Goal: Task Accomplishment & Management: Manage account settings

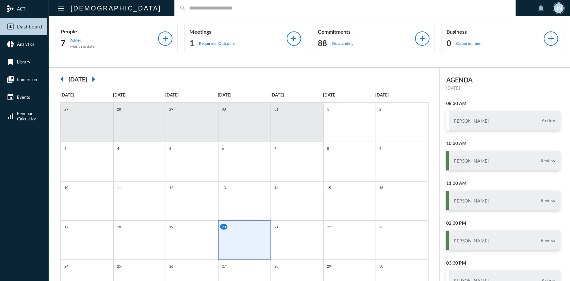
click at [186, 7] on input "text" at bounding box center [348, 8] width 325 height 6
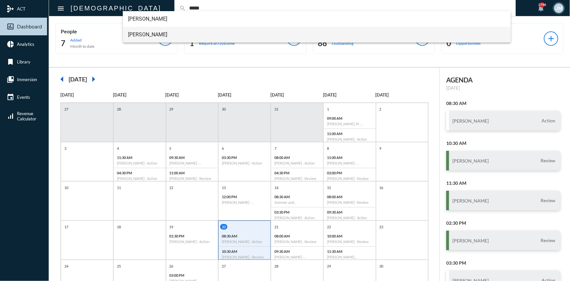
type input "*****"
click at [142, 33] on span "[PERSON_NAME]" at bounding box center [316, 35] width 377 height 16
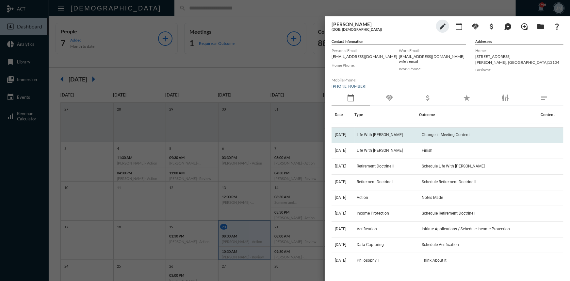
scroll to position [64, 0]
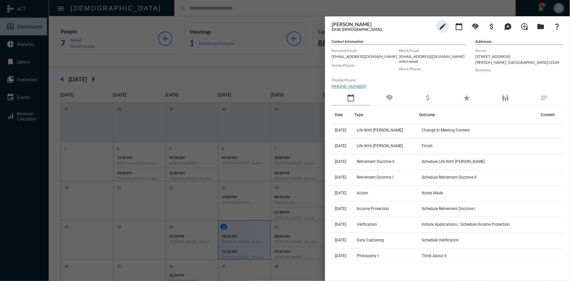
click at [291, 73] on div at bounding box center [285, 140] width 570 height 281
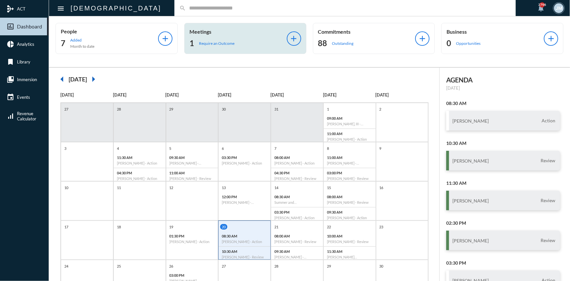
click at [195, 28] on div "Meetings 1 Require an Outcome add" at bounding box center [245, 38] width 122 height 31
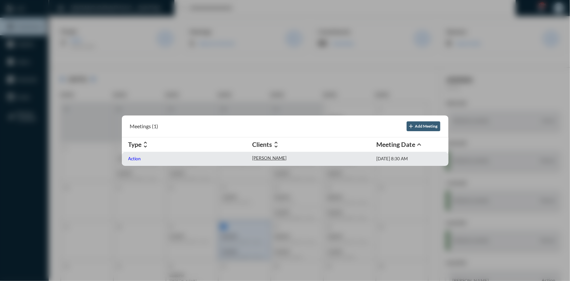
click at [136, 156] on p "Action" at bounding box center [134, 158] width 13 height 5
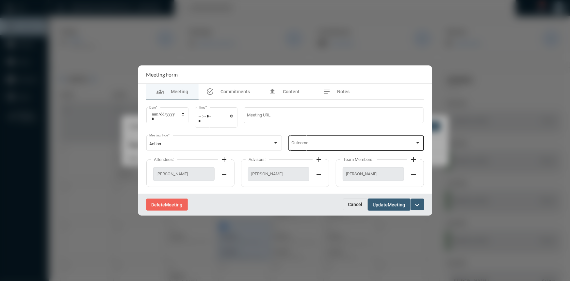
click at [419, 140] on div at bounding box center [418, 142] width 6 height 5
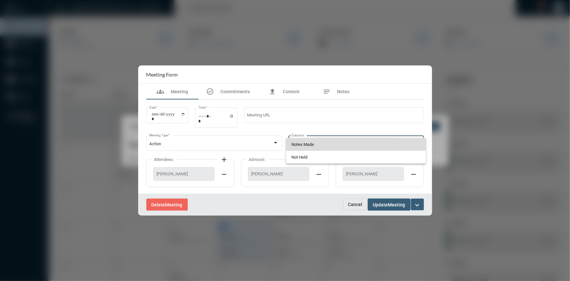
click at [329, 138] on span "Notes Made" at bounding box center [355, 144] width 129 height 13
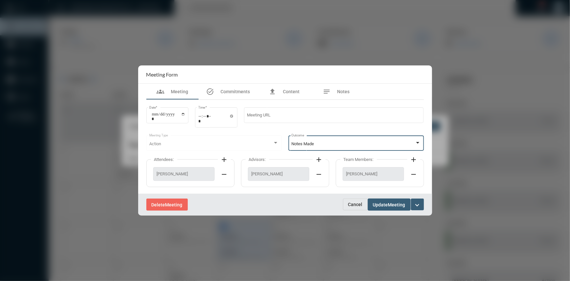
click at [387, 205] on span "Update" at bounding box center [380, 204] width 15 height 5
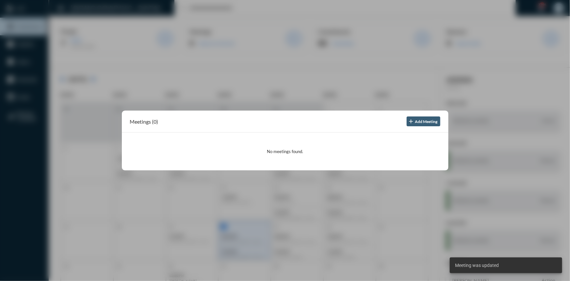
click at [264, 37] on div at bounding box center [285, 140] width 570 height 281
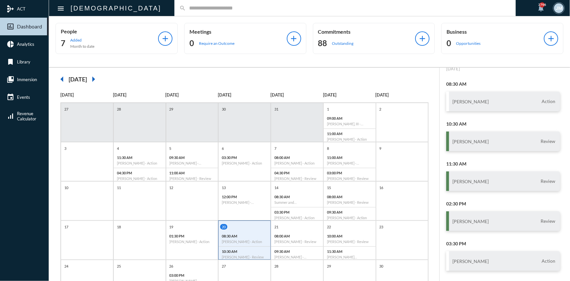
scroll to position [0, 0]
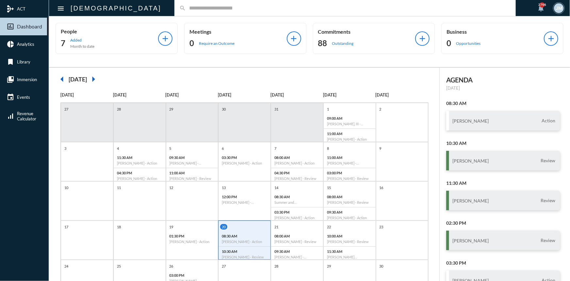
click at [211, 7] on input "text" at bounding box center [348, 8] width 325 height 6
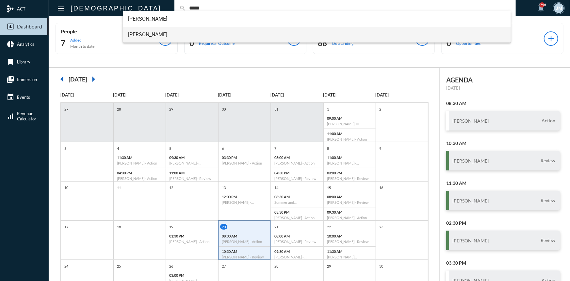
type input "*****"
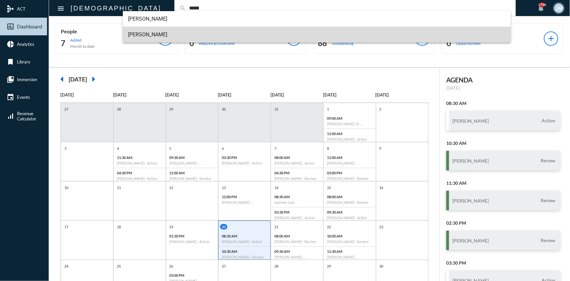
click at [144, 33] on span "[PERSON_NAME]" at bounding box center [316, 35] width 377 height 16
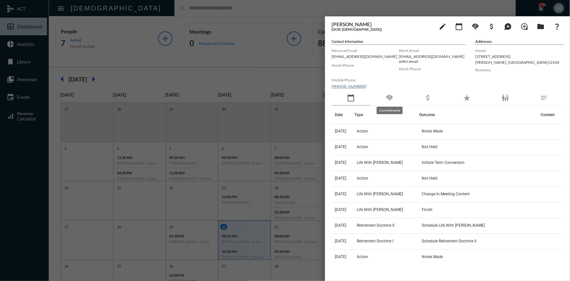
click at [392, 94] on mat-icon "handshake" at bounding box center [389, 98] width 8 height 8
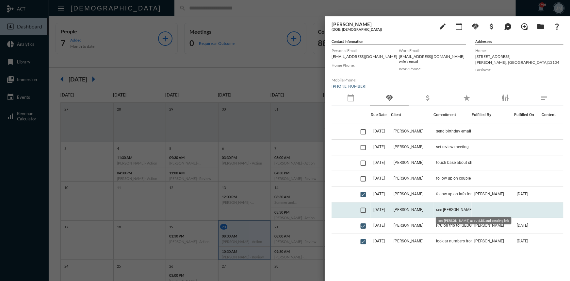
click at [439, 209] on span "see [PERSON_NAME] about LBS and sending link" at bounding box center [468, 209] width 65 height 5
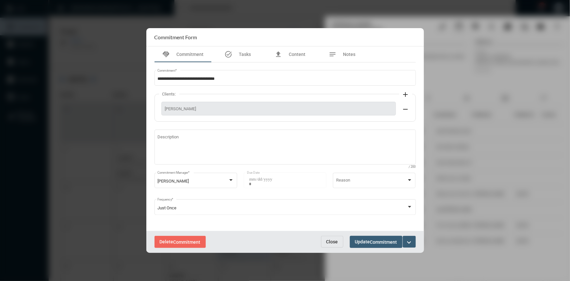
click at [334, 241] on span "Close" at bounding box center [332, 241] width 12 height 5
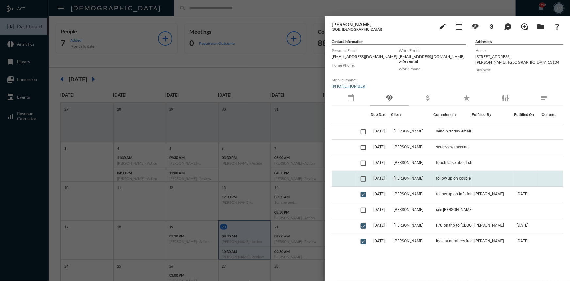
click at [401, 179] on td "[PERSON_NAME]" at bounding box center [412, 179] width 42 height 16
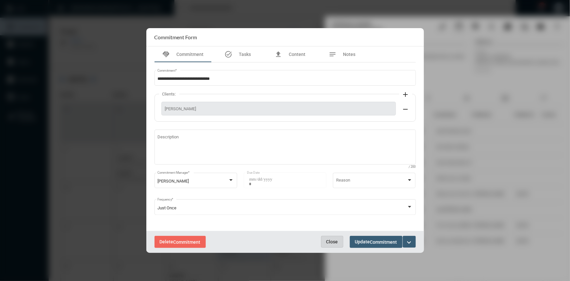
click at [333, 241] on span "Close" at bounding box center [332, 241] width 12 height 5
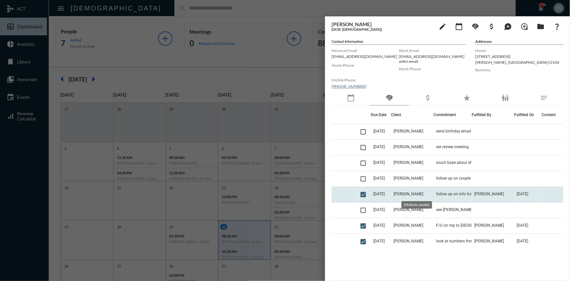
click at [416, 191] on span "[PERSON_NAME]" at bounding box center [408, 193] width 30 height 5
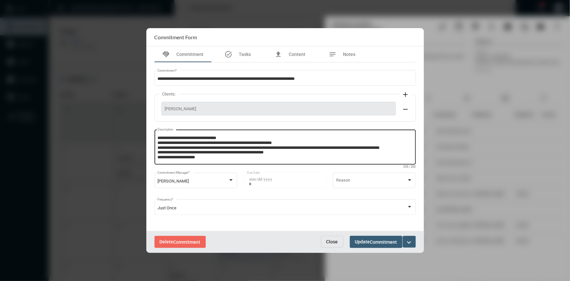
scroll to position [4, 0]
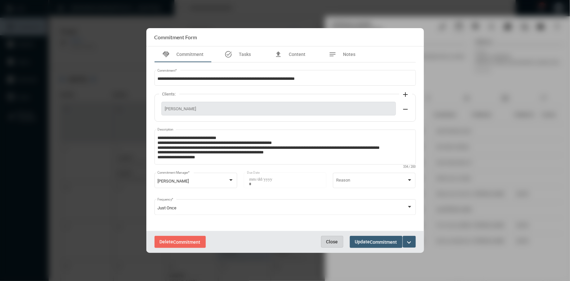
click at [335, 240] on span "Close" at bounding box center [332, 241] width 12 height 5
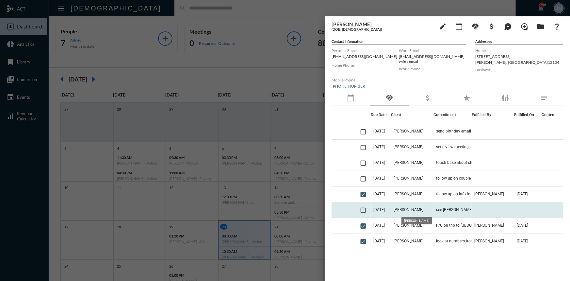
click at [405, 208] on span "[PERSON_NAME]" at bounding box center [408, 209] width 30 height 5
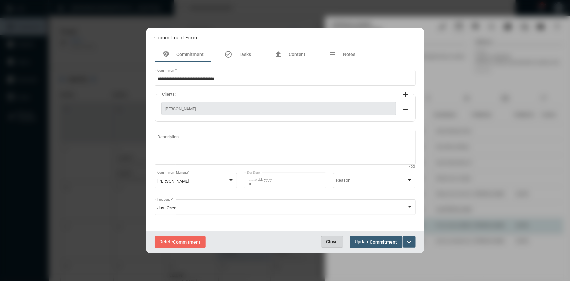
drag, startPoint x: 328, startPoint y: 241, endPoint x: 447, endPoint y: 226, distance: 119.9
click at [329, 241] on span "Close" at bounding box center [332, 241] width 12 height 5
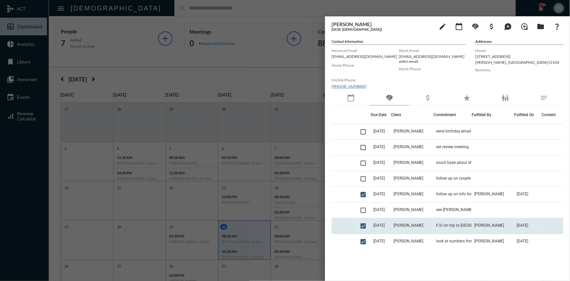
click at [460, 222] on td "F/U on trip to [GEOGRAPHIC_DATA] and see if their friends are here and get #" at bounding box center [452, 226] width 38 height 16
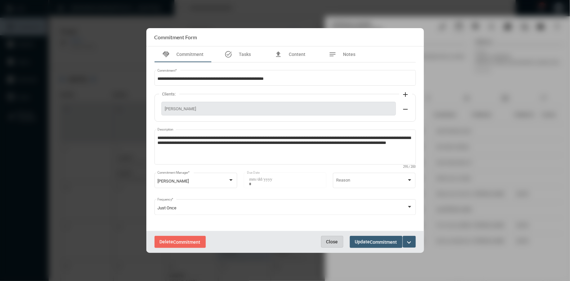
click at [332, 237] on button "Close" at bounding box center [332, 241] width 22 height 12
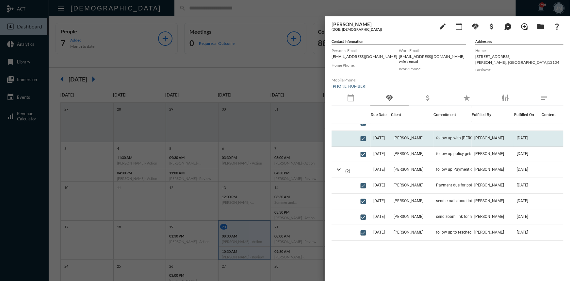
scroll to position [148, 0]
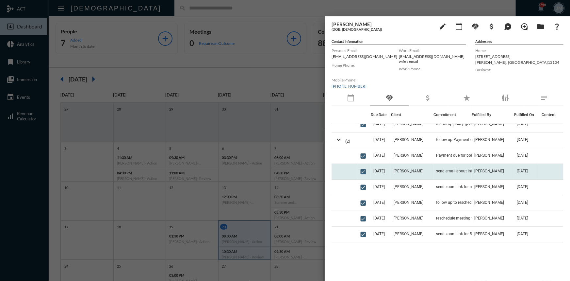
click at [382, 169] on span "[DATE]" at bounding box center [378, 171] width 11 height 5
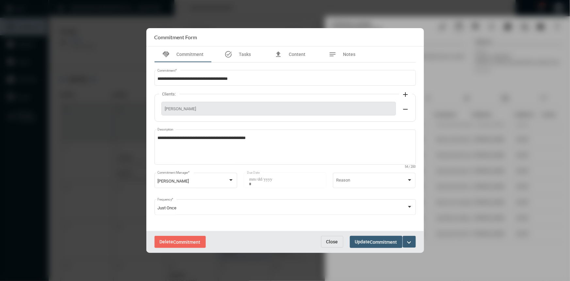
click at [331, 243] on span "Close" at bounding box center [332, 241] width 12 height 5
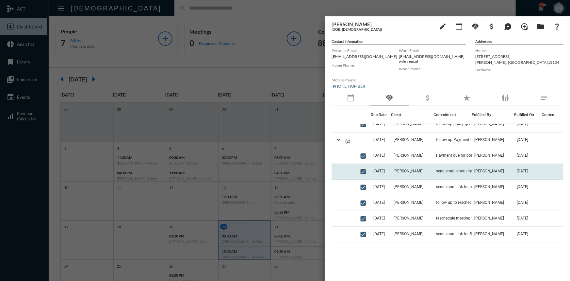
scroll to position [119, 0]
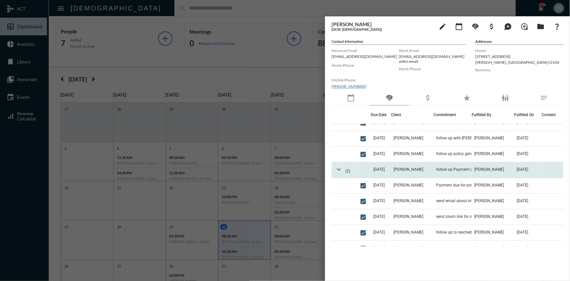
click at [335, 168] on mat-icon "expand_more" at bounding box center [339, 169] width 8 height 8
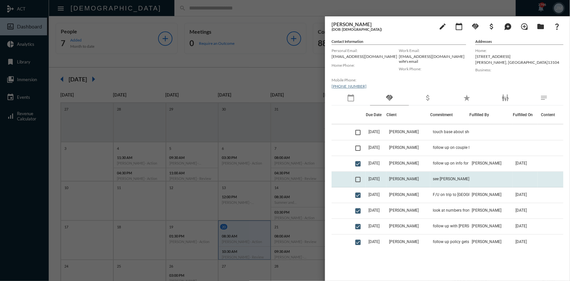
scroll to position [29, 0]
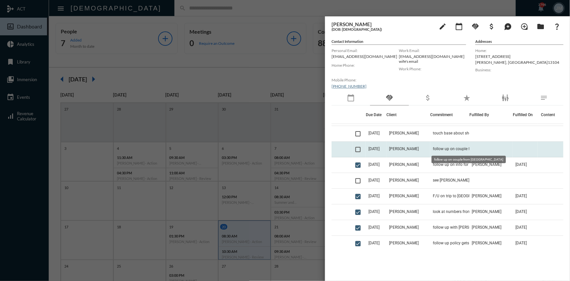
click at [437, 147] on span "follow up on couple from [GEOGRAPHIC_DATA]" at bounding box center [465, 148] width 65 height 5
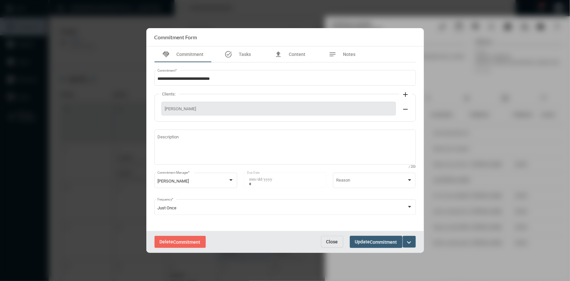
click at [333, 240] on span "Close" at bounding box center [332, 241] width 12 height 5
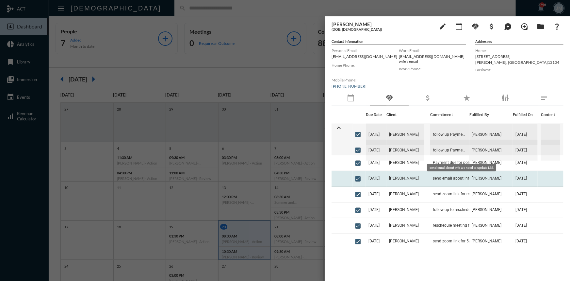
scroll to position [148, 0]
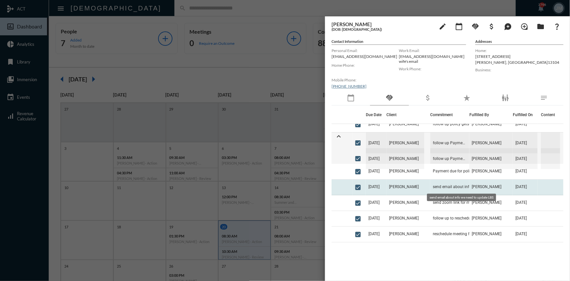
click at [444, 185] on span "send email about info we need to update LBS" at bounding box center [465, 186] width 65 height 5
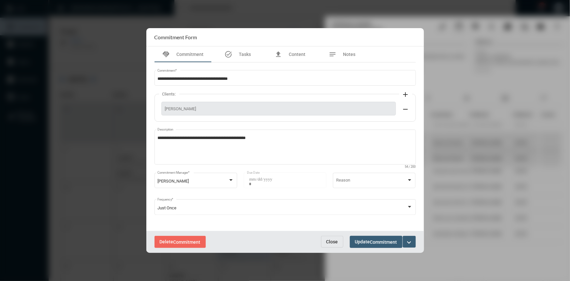
click at [332, 243] on span "Close" at bounding box center [332, 241] width 12 height 5
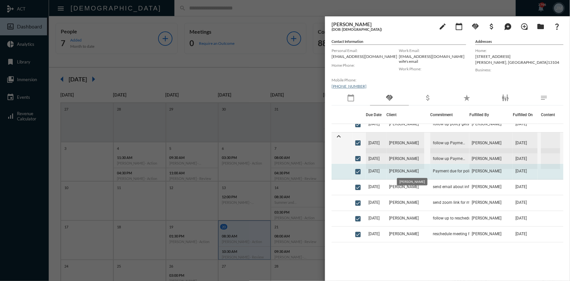
click at [398, 170] on span "[PERSON_NAME]" at bounding box center [404, 171] width 30 height 5
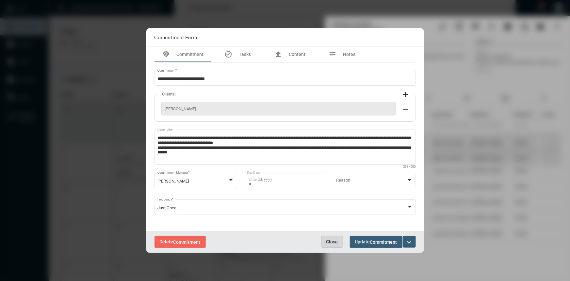
click at [335, 242] on span "Close" at bounding box center [332, 241] width 12 height 5
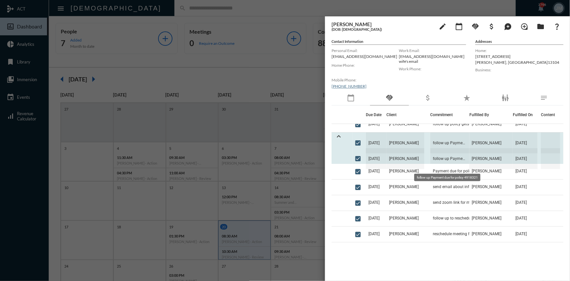
click at [434, 155] on span "follow up Payment due for policy 4918321" at bounding box center [449, 158] width 39 height 21
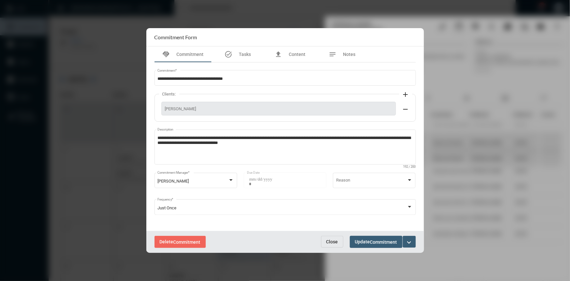
click at [322, 242] on button "Close" at bounding box center [332, 241] width 22 height 12
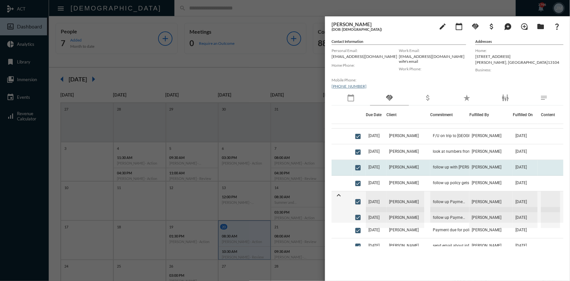
scroll to position [89, 0]
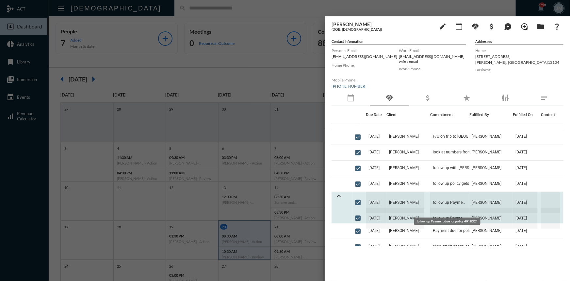
click at [445, 201] on span "follow up Payment due for policy 4918321" at bounding box center [449, 202] width 39 height 21
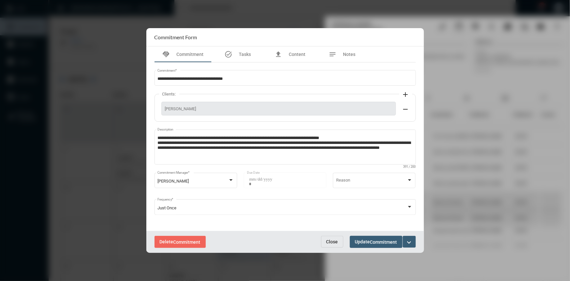
click at [330, 243] on span "Close" at bounding box center [332, 241] width 12 height 5
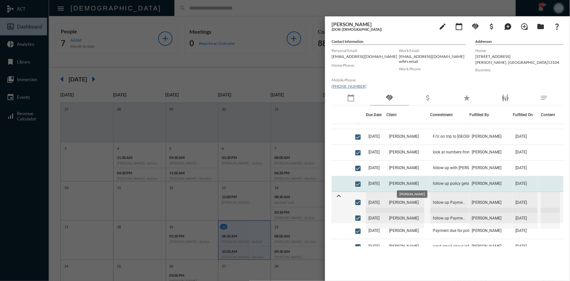
click at [412, 185] on span "[PERSON_NAME]" at bounding box center [404, 183] width 30 height 5
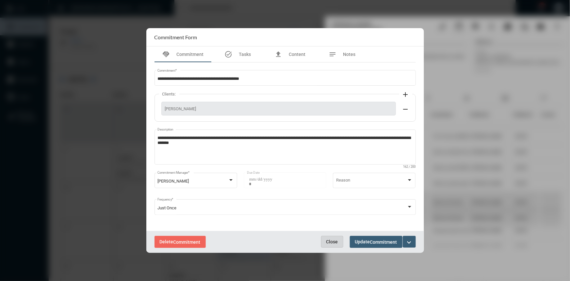
click at [337, 243] on span "Close" at bounding box center [332, 241] width 12 height 5
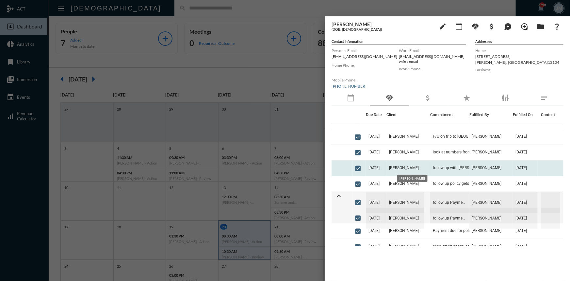
click at [414, 166] on span "[PERSON_NAME]" at bounding box center [404, 167] width 30 height 5
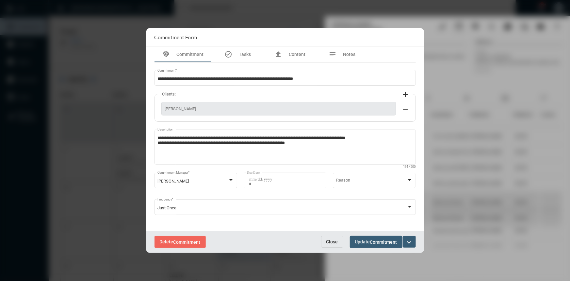
click at [334, 242] on span "Close" at bounding box center [332, 241] width 12 height 5
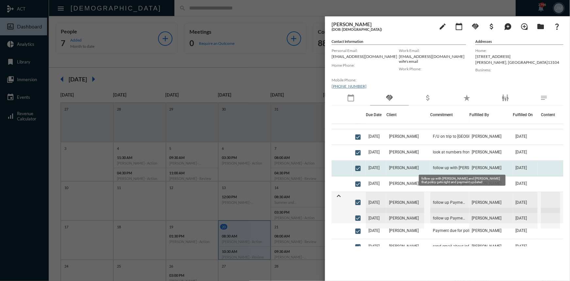
click at [437, 168] on span "follow up with [PERSON_NAME] and [PERSON_NAME] that policy gets right and payme…" at bounding box center [465, 167] width 65 height 5
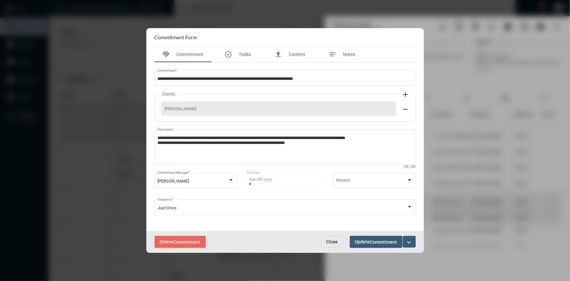
click at [333, 243] on span "Close" at bounding box center [332, 241] width 12 height 5
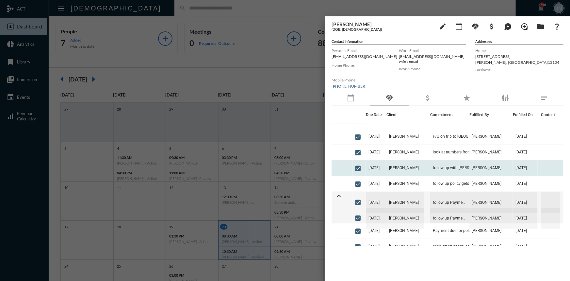
scroll to position [59, 0]
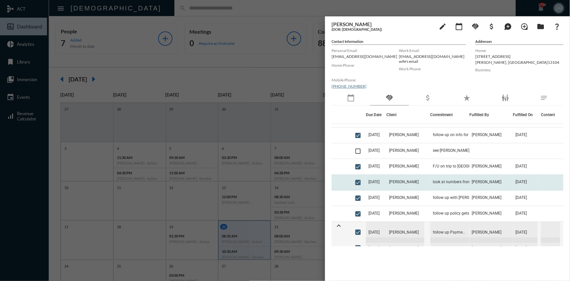
click at [445, 178] on td "look at numbers from conversion" at bounding box center [449, 182] width 39 height 16
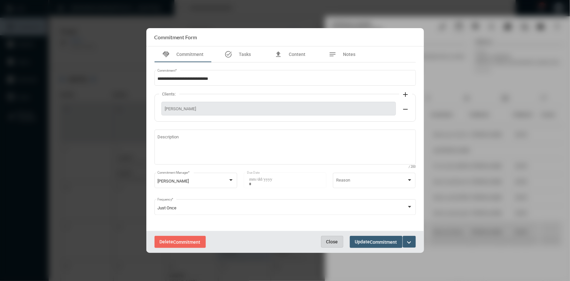
click at [338, 238] on button "Close" at bounding box center [332, 241] width 22 height 12
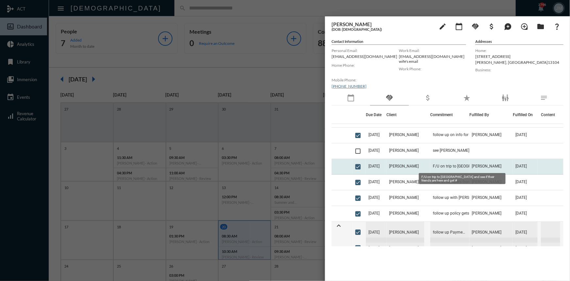
click at [436, 164] on span "F/U on trip to [GEOGRAPHIC_DATA] and see if their friends are here and get #" at bounding box center [465, 166] width 65 height 5
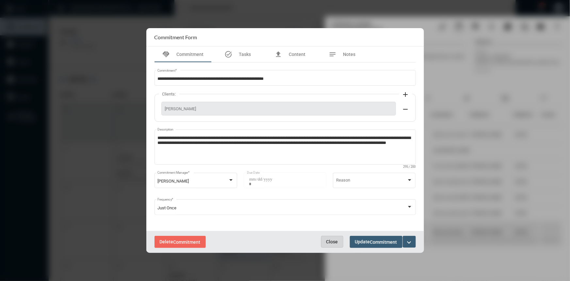
click at [336, 244] on button "Close" at bounding box center [332, 241] width 22 height 12
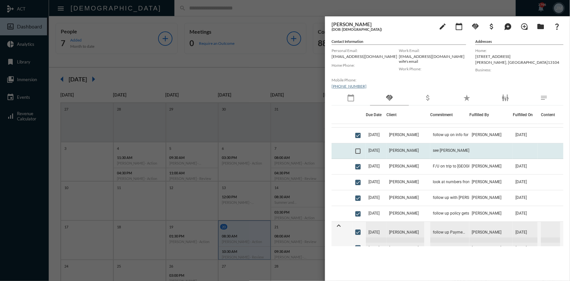
scroll to position [29, 0]
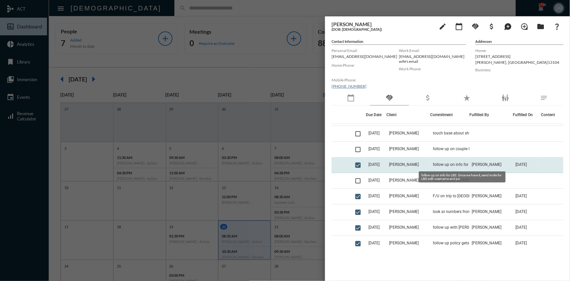
click at [446, 162] on span "follow up on info for LBS. Once we have it, send invite for LBS with username a…" at bounding box center [465, 164] width 65 height 5
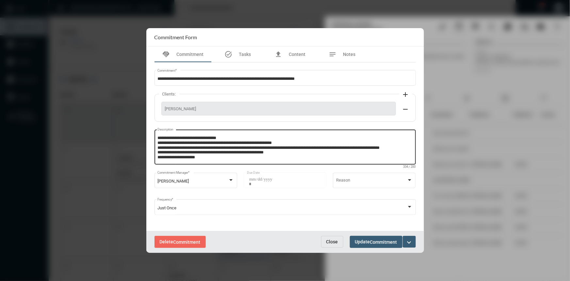
scroll to position [4, 0]
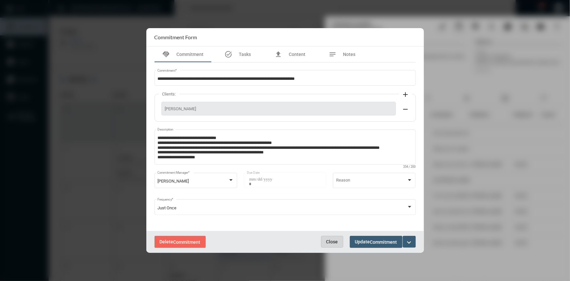
click at [332, 240] on span "Close" at bounding box center [332, 241] width 12 height 5
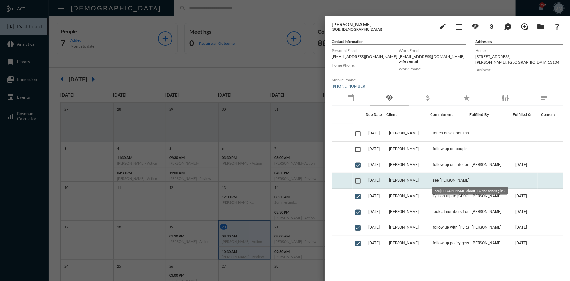
click at [440, 178] on span "see [PERSON_NAME] about LBS and sending link" at bounding box center [465, 180] width 65 height 5
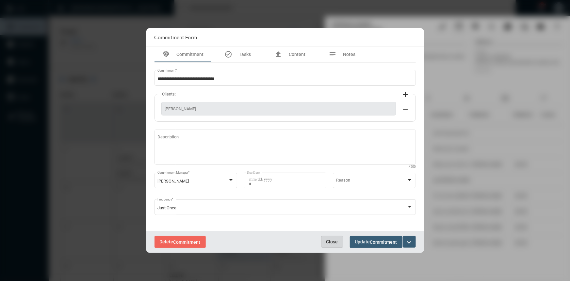
click at [335, 242] on span "Close" at bounding box center [332, 241] width 12 height 5
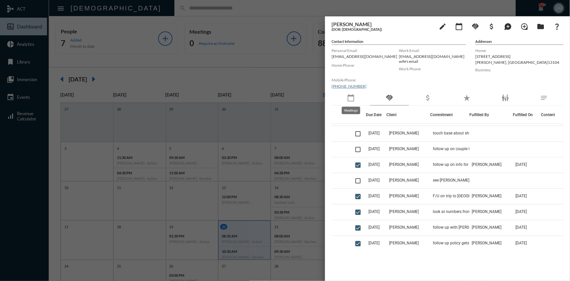
click at [353, 99] on mat-icon "calendar_today" at bounding box center [351, 98] width 8 height 8
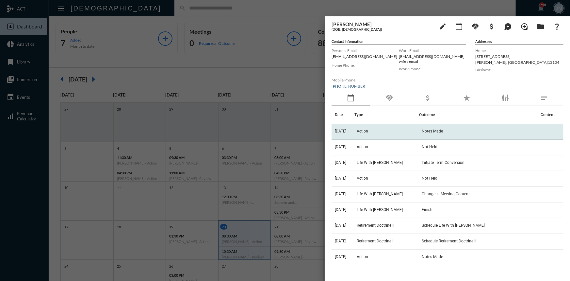
click at [364, 130] on span "Action" at bounding box center [362, 131] width 11 height 5
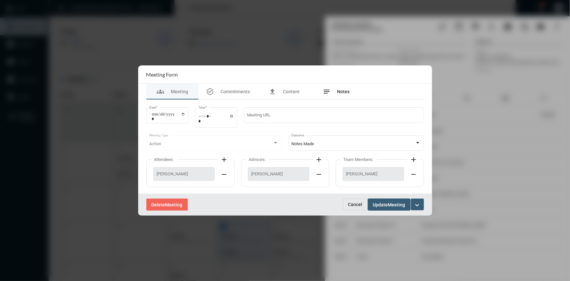
click at [347, 89] on span "Notes" at bounding box center [343, 91] width 12 height 5
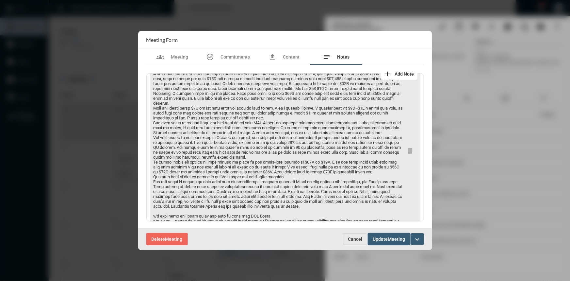
scroll to position [0, 0]
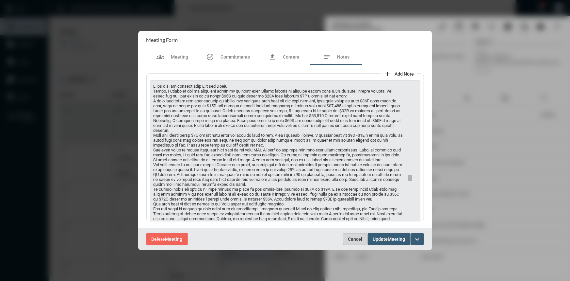
click at [347, 239] on button "Cancel" at bounding box center [355, 239] width 25 height 12
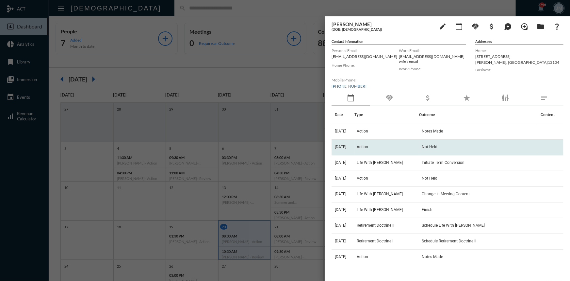
click at [368, 145] on span "Action" at bounding box center [362, 146] width 11 height 5
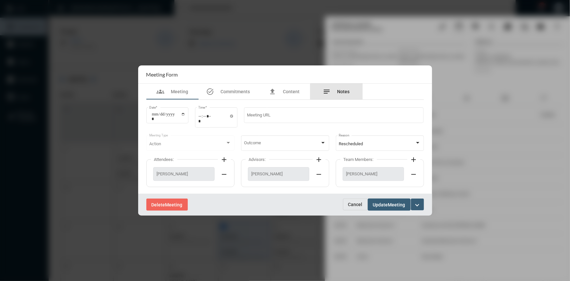
click at [341, 95] on div "notes Notes" at bounding box center [336, 92] width 52 height 16
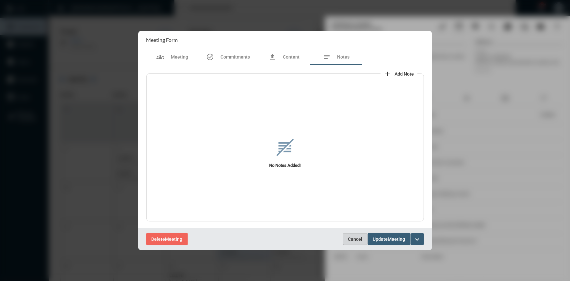
click at [355, 236] on span "Cancel" at bounding box center [355, 238] width 14 height 5
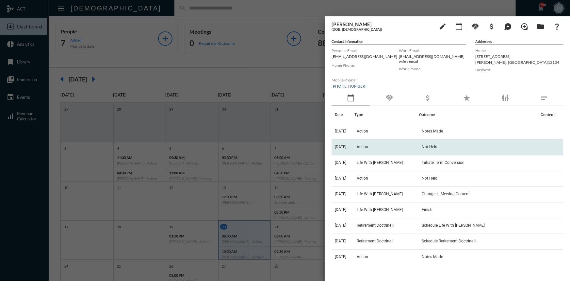
click at [366, 147] on span "Action" at bounding box center [362, 146] width 11 height 5
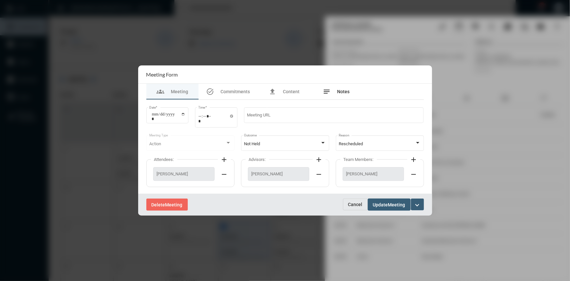
click at [342, 90] on span "Notes" at bounding box center [343, 91] width 12 height 5
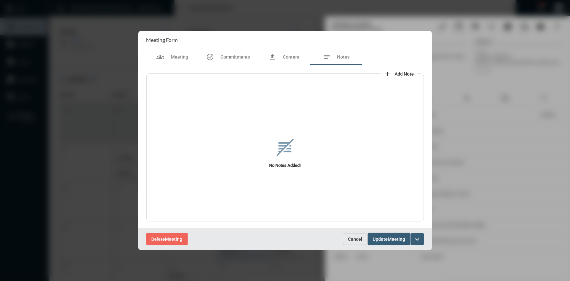
click at [359, 236] on span "Cancel" at bounding box center [355, 238] width 14 height 5
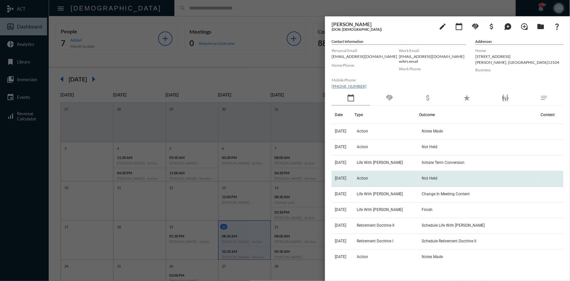
click at [368, 176] on span "Action" at bounding box center [362, 178] width 11 height 5
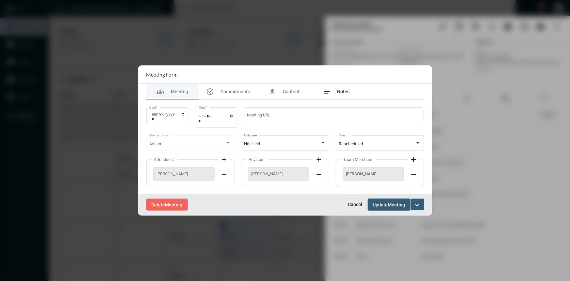
click at [347, 88] on div "notes Notes" at bounding box center [336, 92] width 27 height 8
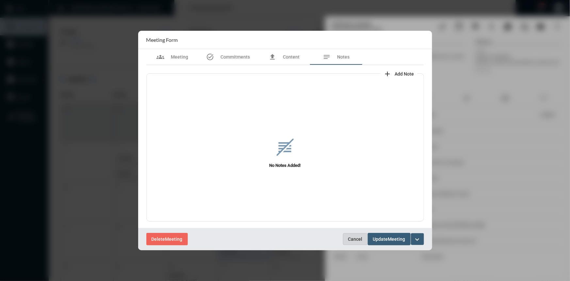
click at [360, 241] on span "Cancel" at bounding box center [355, 238] width 14 height 5
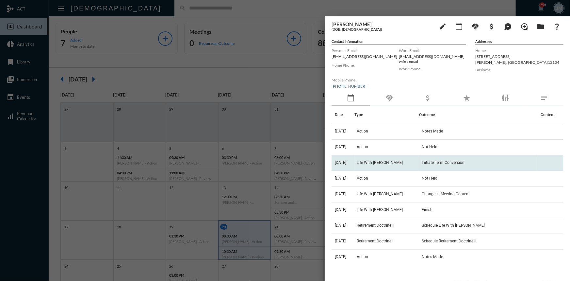
click at [374, 159] on td "Life With [PERSON_NAME]" at bounding box center [386, 163] width 65 height 16
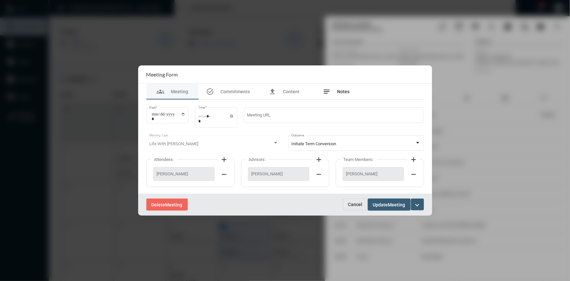
click at [344, 89] on span "Notes" at bounding box center [343, 91] width 12 height 5
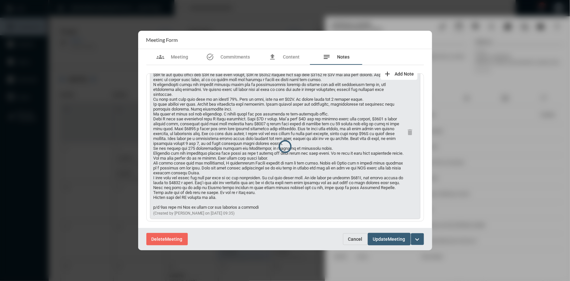
scroll to position [56, 0]
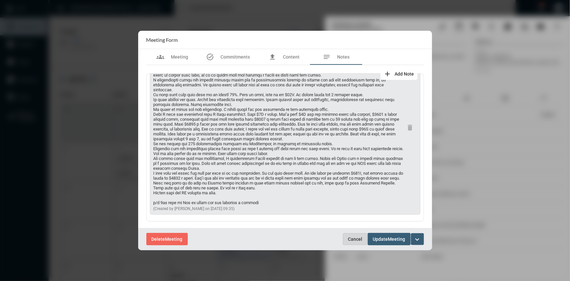
click at [356, 239] on span "Cancel" at bounding box center [355, 238] width 14 height 5
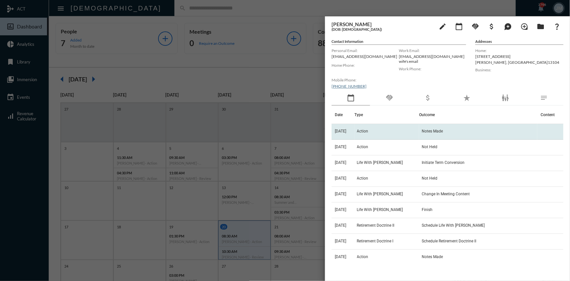
click at [368, 129] on span "Action" at bounding box center [362, 131] width 11 height 5
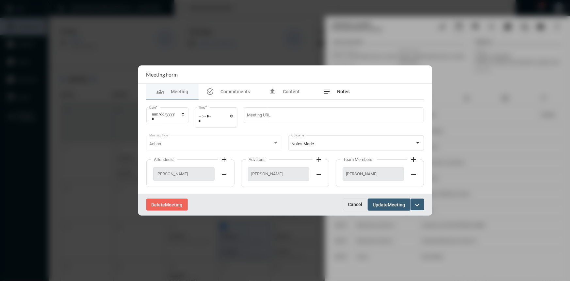
click at [343, 92] on span "Notes" at bounding box center [343, 91] width 12 height 5
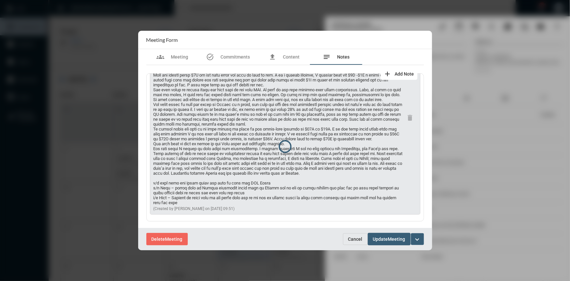
scroll to position [82, 0]
click at [69, 99] on div at bounding box center [285, 140] width 570 height 281
click at [354, 238] on span "Cancel" at bounding box center [355, 238] width 14 height 5
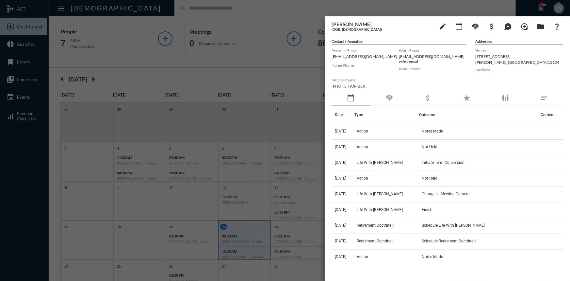
click at [245, 69] on div at bounding box center [285, 140] width 570 height 281
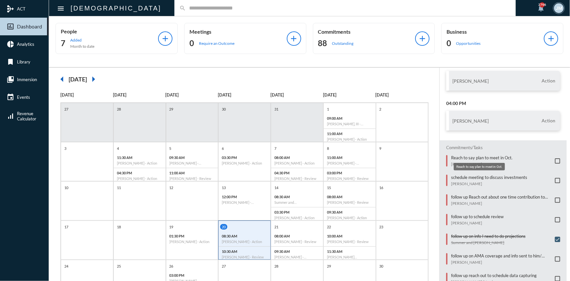
scroll to position [51, 0]
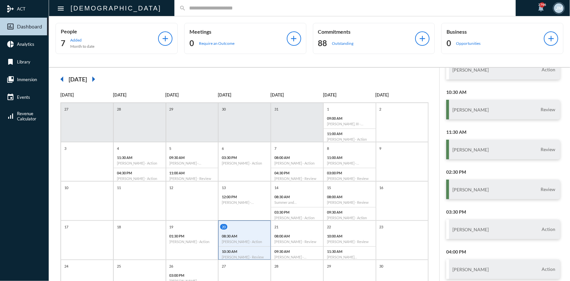
click at [174, 9] on div "search" at bounding box center [344, 8] width 341 height 16
click at [186, 8] on input "text" at bounding box center [348, 8] width 325 height 6
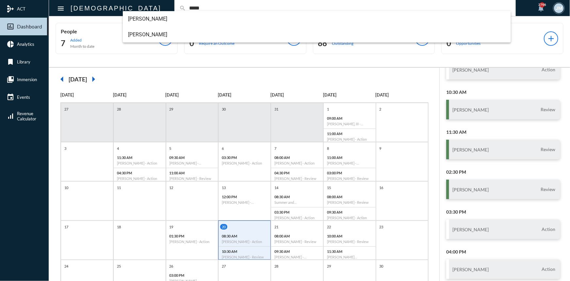
type input "*****"
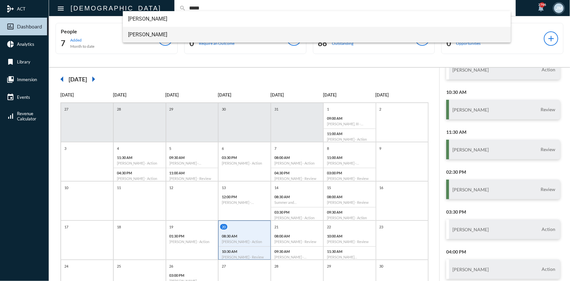
click at [136, 34] on span "[PERSON_NAME]" at bounding box center [316, 35] width 377 height 16
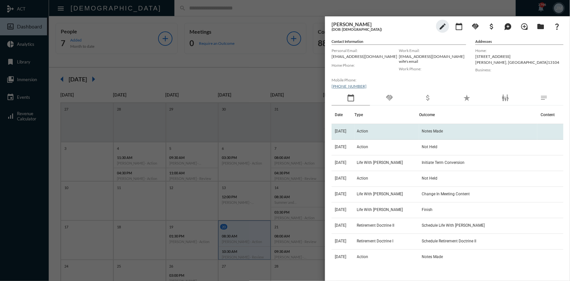
click at [368, 130] on span "Action" at bounding box center [362, 131] width 11 height 5
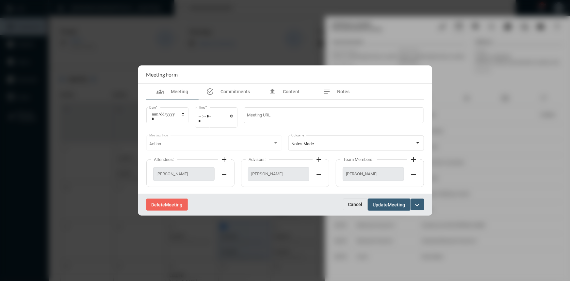
click at [345, 81] on section "Meeting Form" at bounding box center [285, 74] width 294 height 18
click at [337, 93] on span "Notes" at bounding box center [343, 91] width 12 height 5
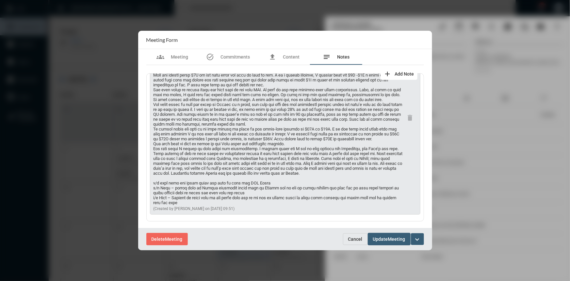
scroll to position [0, 0]
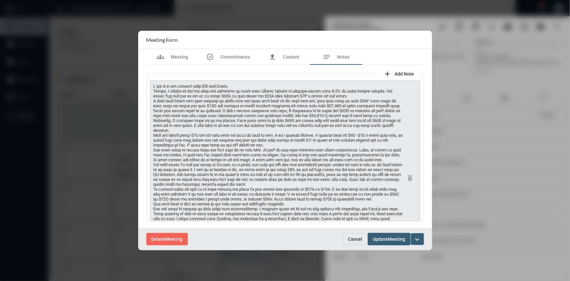
click at [348, 238] on span "Cancel" at bounding box center [355, 238] width 14 height 5
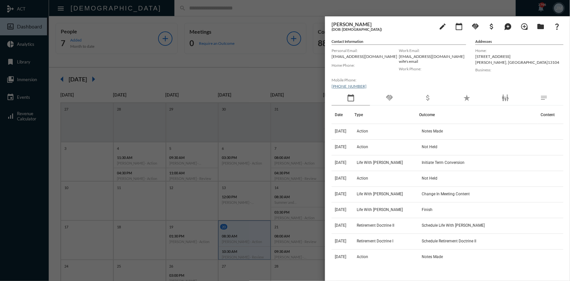
click at [290, 67] on div at bounding box center [285, 140] width 570 height 281
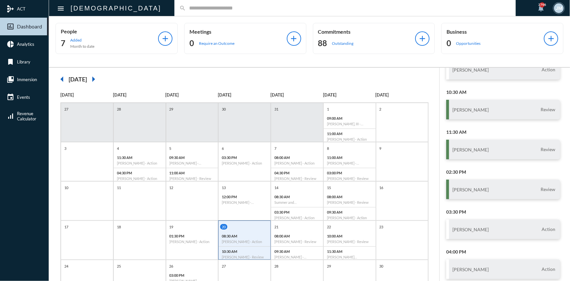
click at [211, 10] on input "text" at bounding box center [348, 8] width 325 height 6
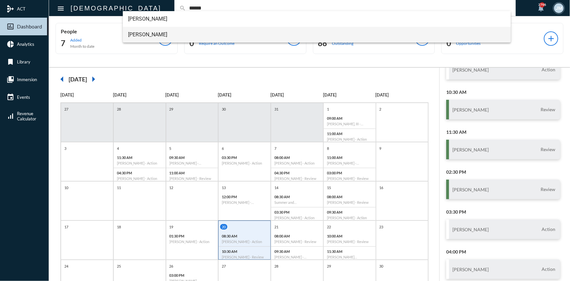
type input "******"
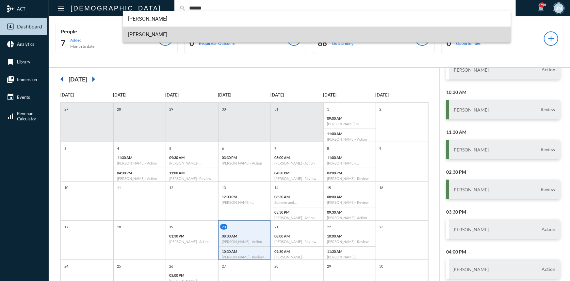
click at [143, 33] on span "[PERSON_NAME]" at bounding box center [316, 35] width 377 height 16
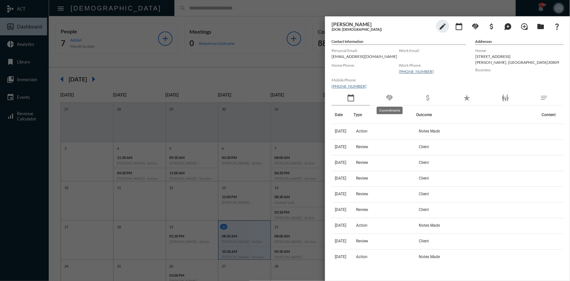
click at [386, 96] on mat-icon "handshake" at bounding box center [389, 98] width 8 height 8
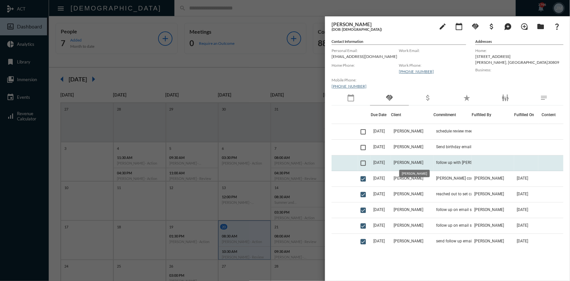
click at [406, 164] on span "[PERSON_NAME]" at bounding box center [408, 162] width 30 height 5
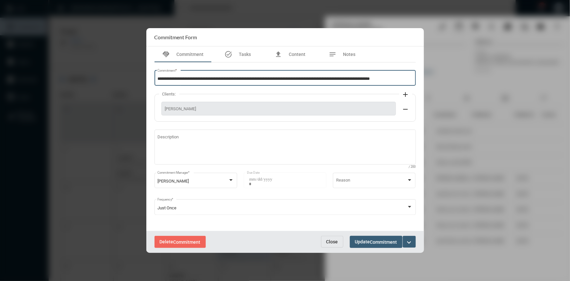
click at [410, 79] on input "**********" at bounding box center [284, 78] width 255 height 5
type input "**********"
click at [368, 243] on span "Update Commitment" at bounding box center [376, 241] width 42 height 5
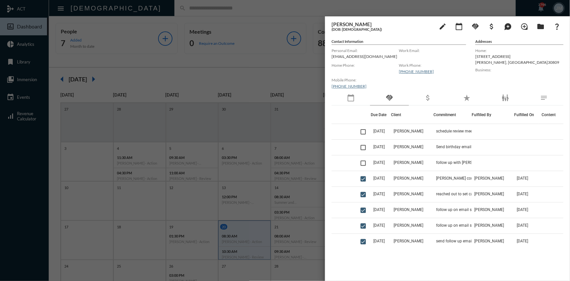
click at [298, 68] on div at bounding box center [285, 140] width 570 height 281
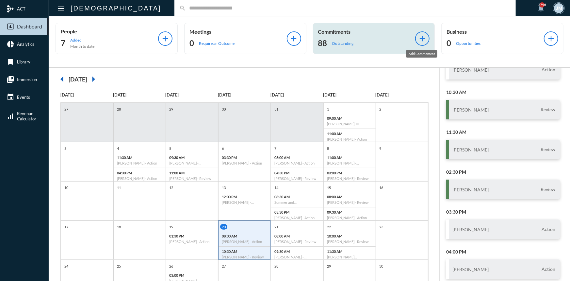
click at [418, 36] on mat-icon "add" at bounding box center [422, 38] width 9 height 9
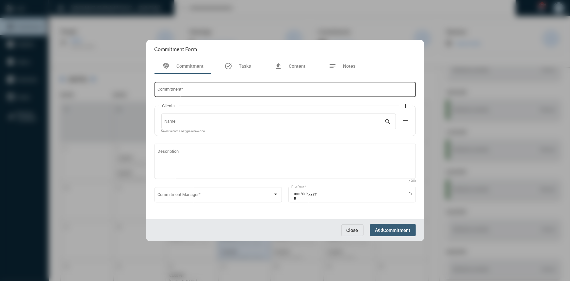
click at [246, 87] on div "Commitment *" at bounding box center [284, 89] width 255 height 17
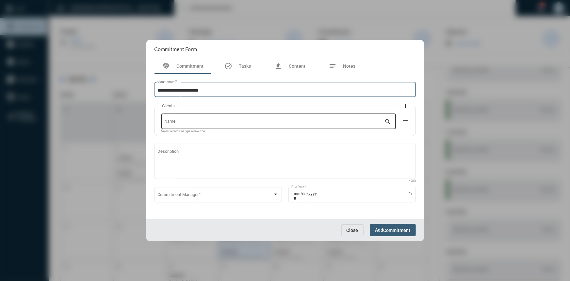
type input "**********"
click at [218, 118] on div "Name" at bounding box center [274, 120] width 220 height 17
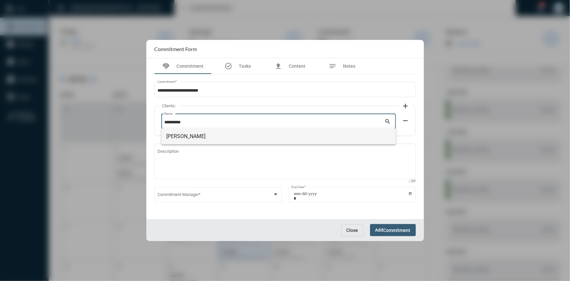
click at [178, 136] on span "[PERSON_NAME]" at bounding box center [279, 136] width 224 height 16
type input "**********"
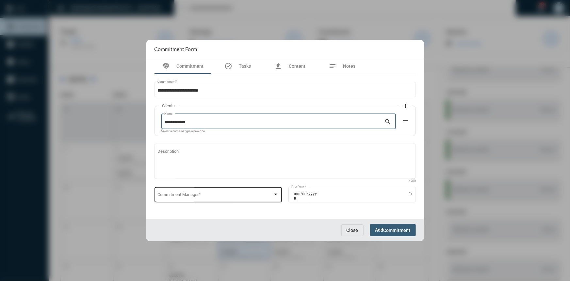
click at [276, 194] on div at bounding box center [275, 194] width 3 height 2
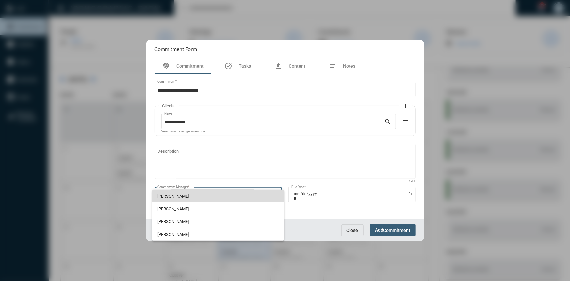
click at [186, 196] on span "[PERSON_NAME]" at bounding box center [217, 195] width 121 height 13
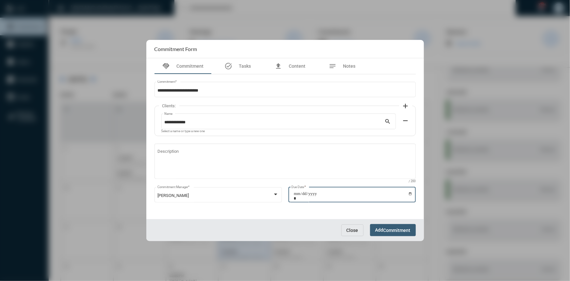
click at [410, 194] on input "Due Date *" at bounding box center [353, 195] width 119 height 9
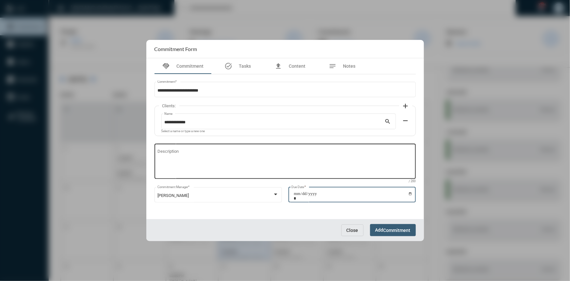
type input "**********"
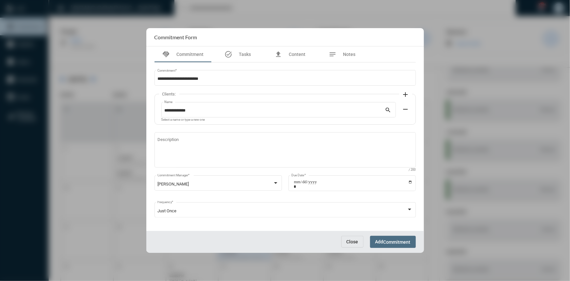
click at [396, 242] on span "Commitment" at bounding box center [396, 241] width 27 height 5
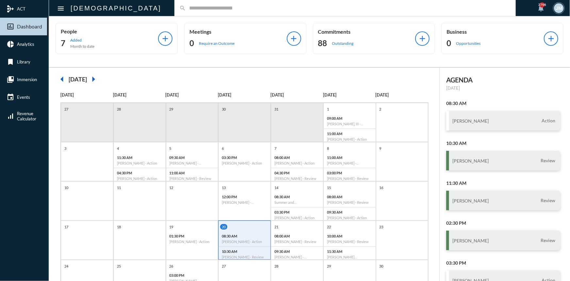
click at [186, 8] on input "text" at bounding box center [348, 8] width 325 height 6
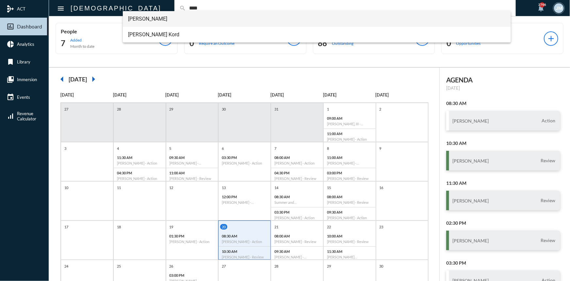
type input "****"
click at [143, 16] on span "[PERSON_NAME]" at bounding box center [316, 19] width 377 height 16
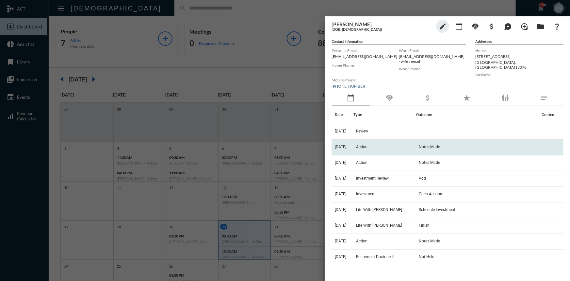
click at [367, 147] on span "Action" at bounding box center [361, 146] width 11 height 5
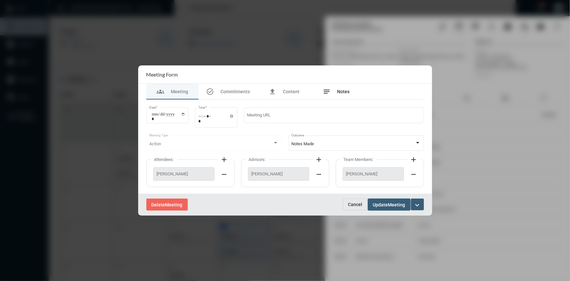
click at [349, 89] on div "notes Notes" at bounding box center [336, 92] width 52 height 16
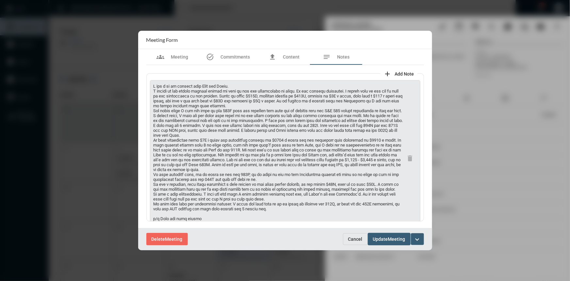
click at [357, 240] on span "Cancel" at bounding box center [355, 238] width 14 height 5
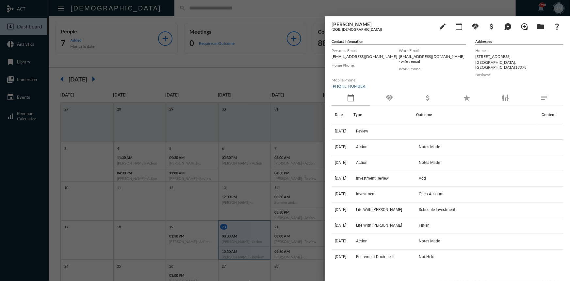
click at [254, 72] on div at bounding box center [285, 140] width 570 height 281
